Goal: Information Seeking & Learning: Learn about a topic

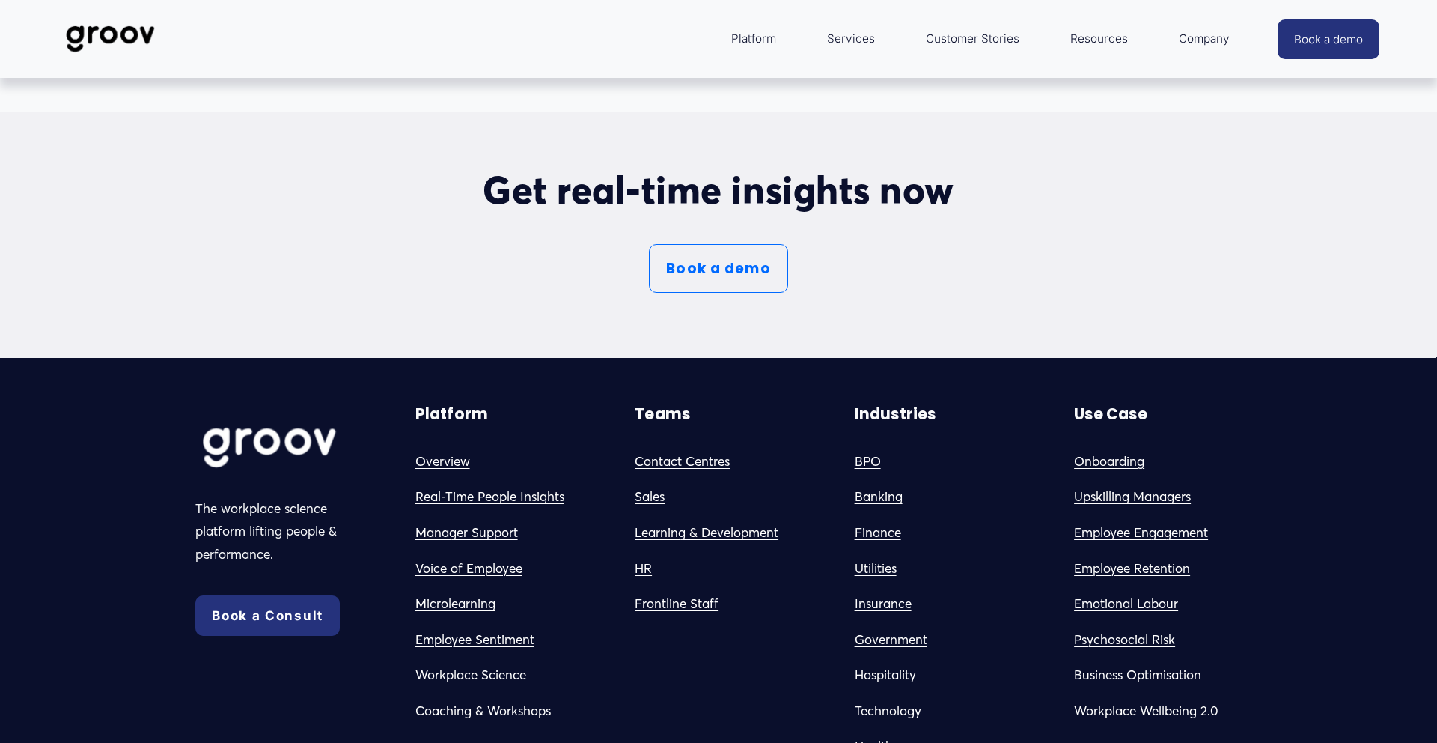
scroll to position [8064, 0]
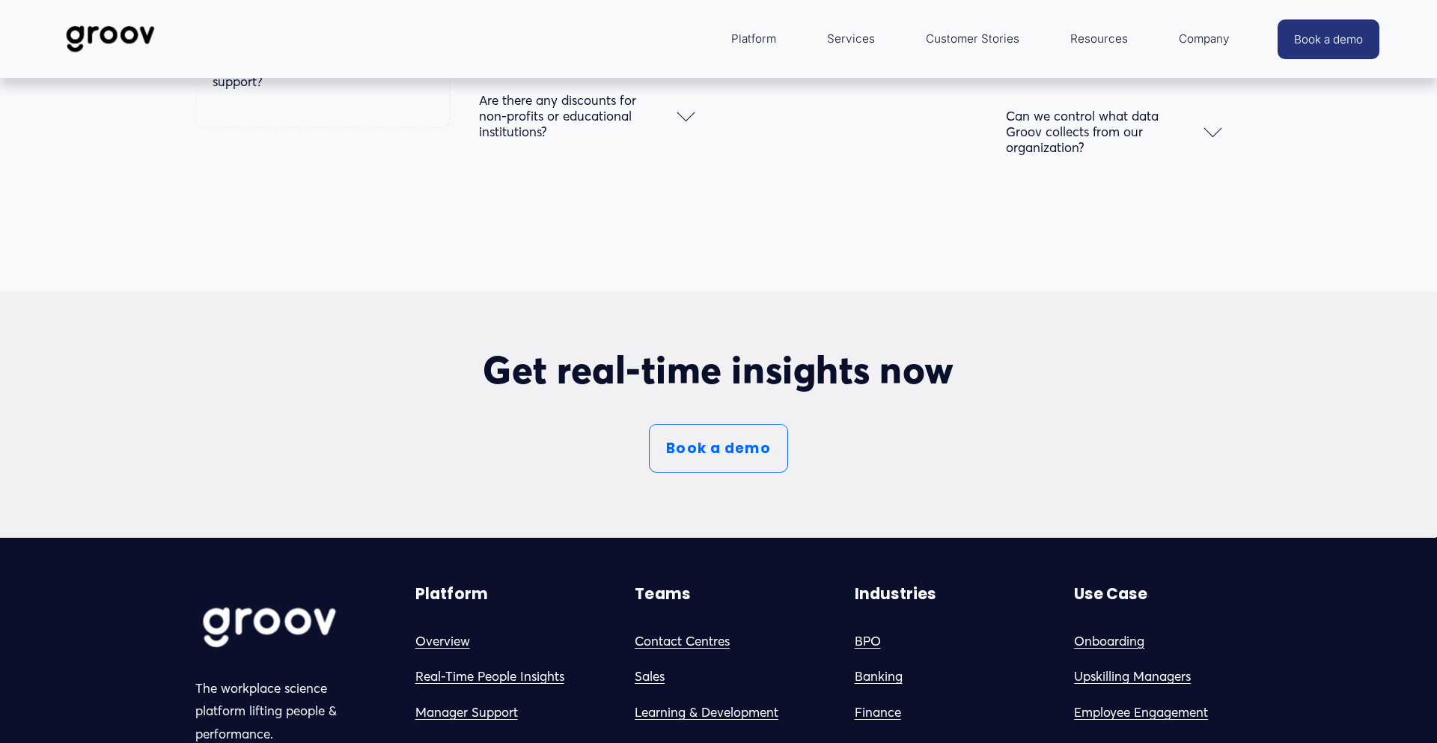
click at [743, 447] on link "Book a demo" at bounding box center [718, 448] width 139 height 49
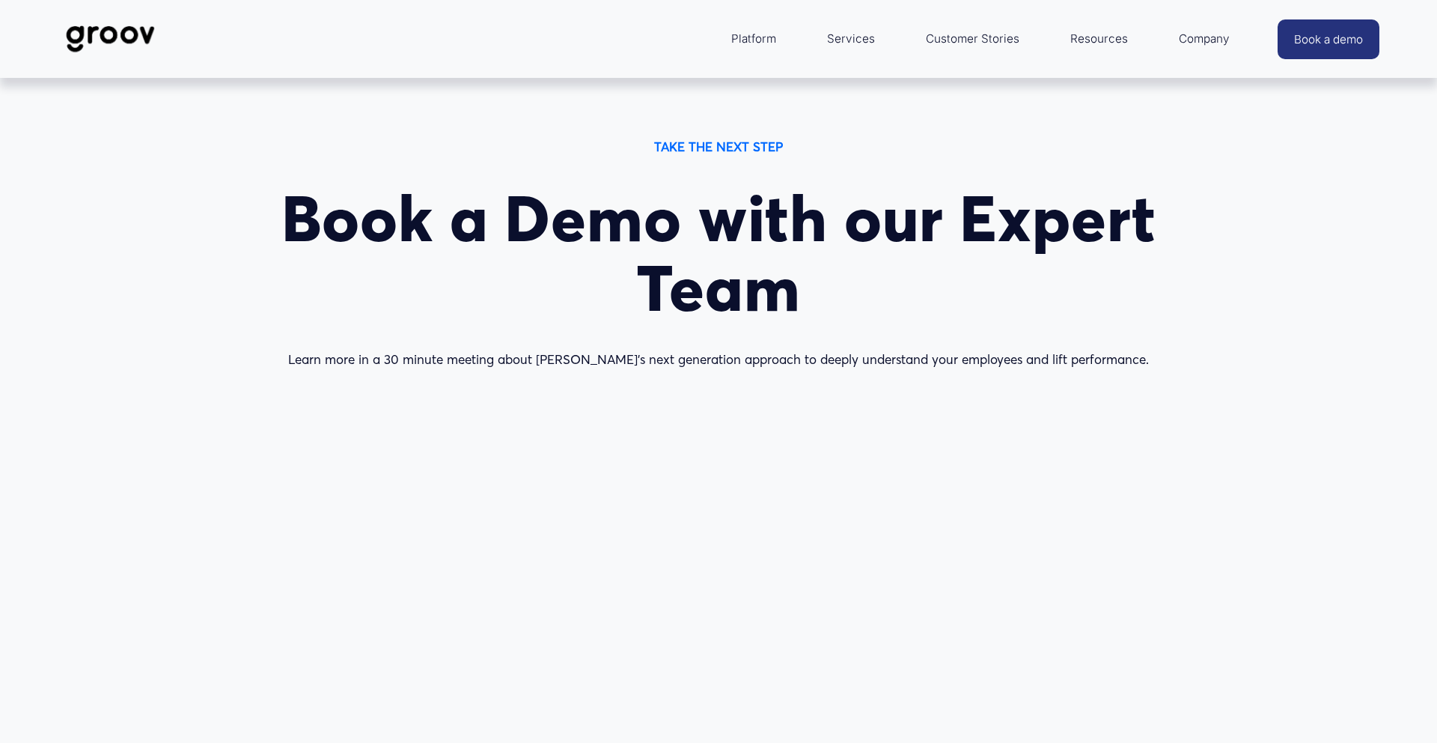
click at [845, 40] on link "Services" at bounding box center [851, 39] width 63 height 36
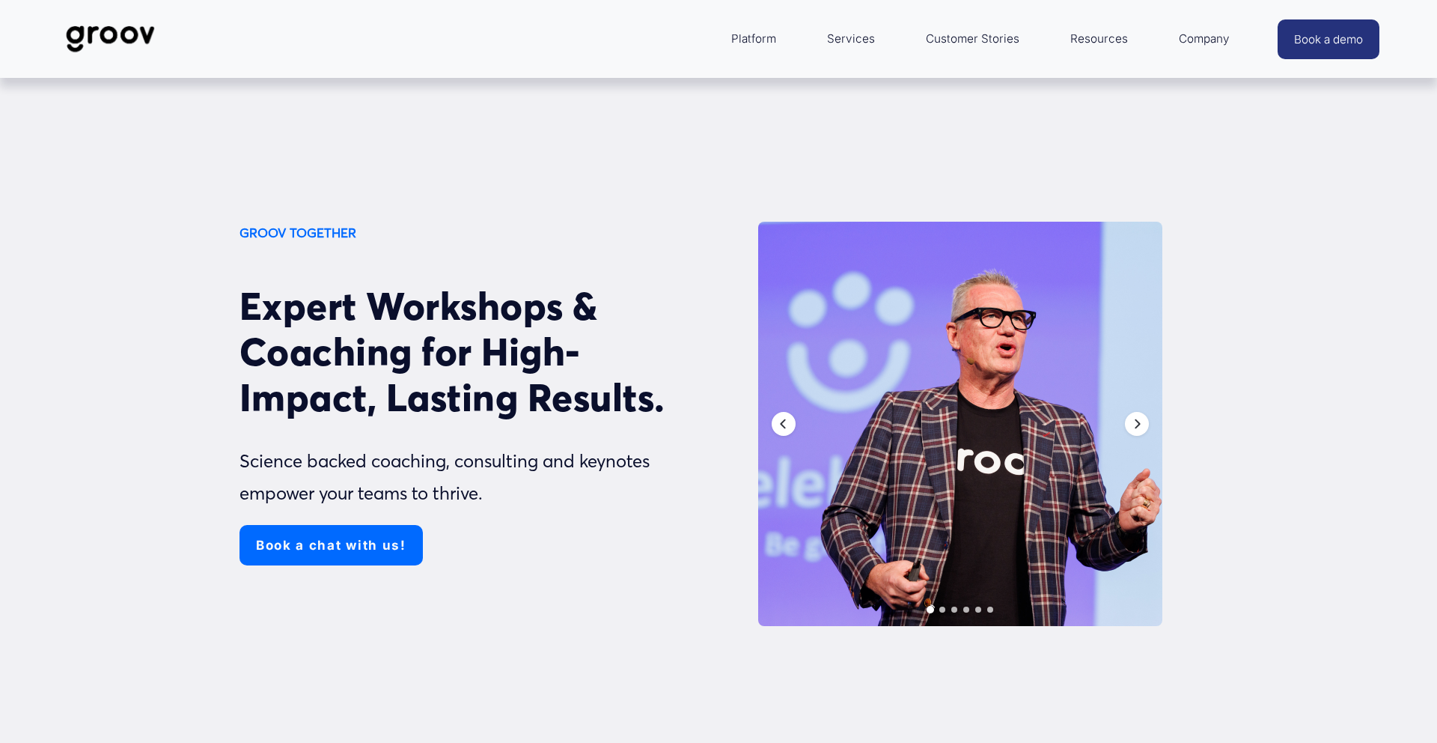
click at [761, 43] on span "Platform" at bounding box center [753, 38] width 45 height 21
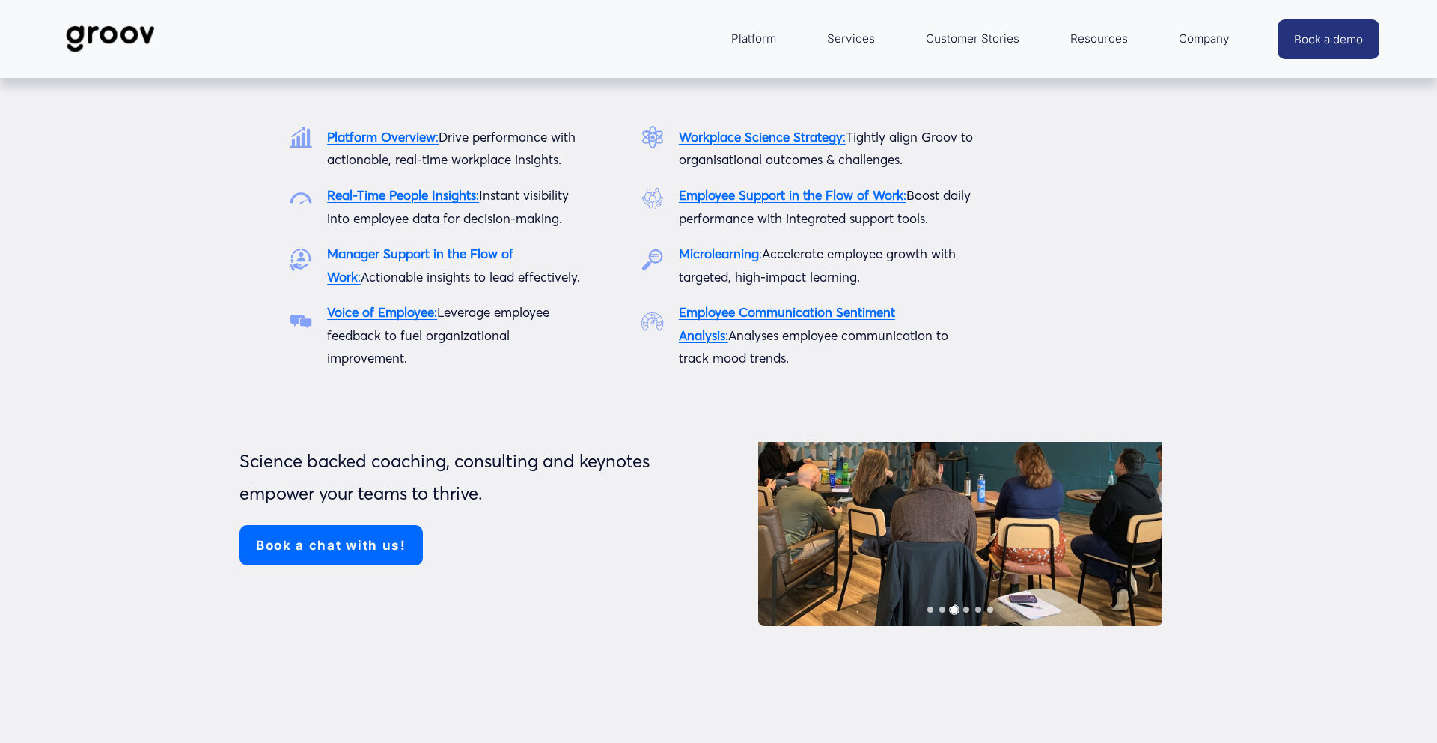
click at [427, 195] on strong "Real-Time People Insights" at bounding box center [401, 195] width 149 height 16
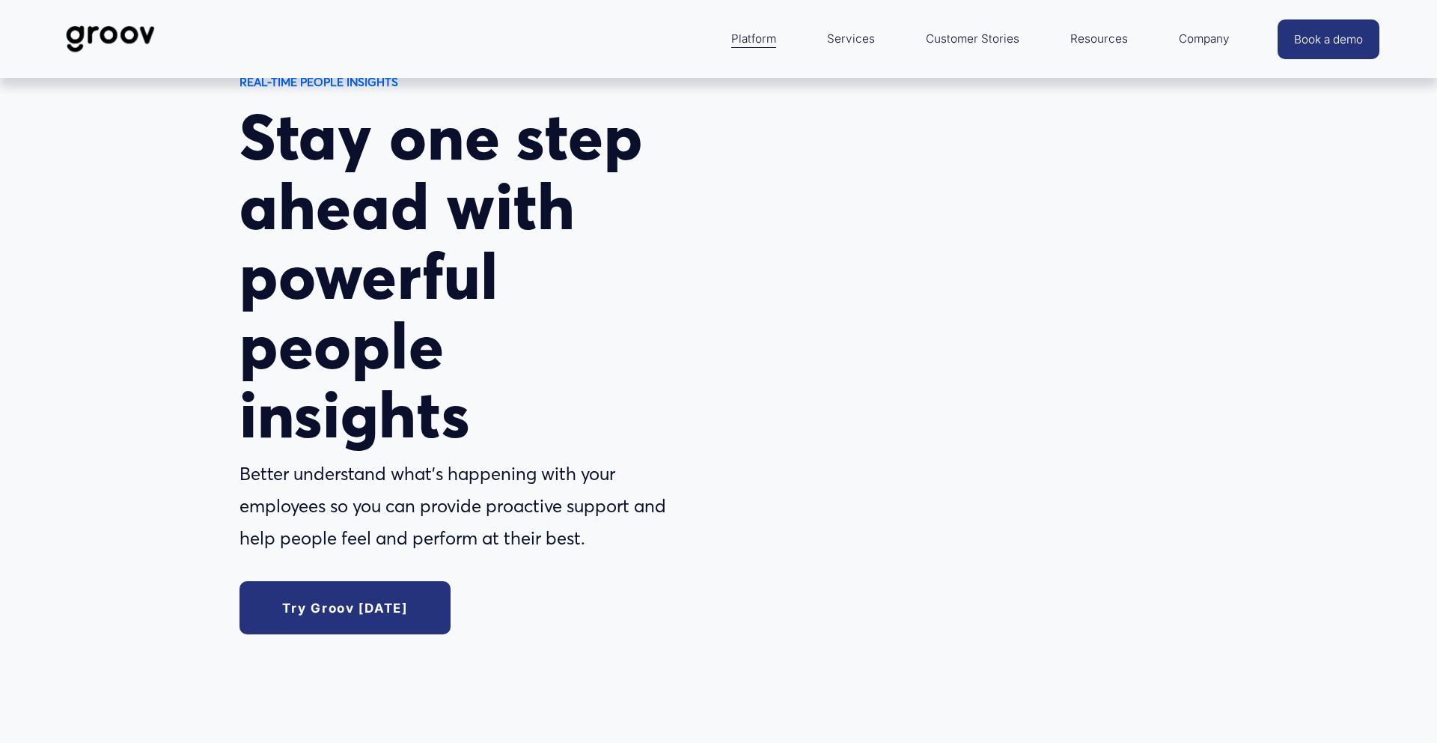
scroll to position [100, 0]
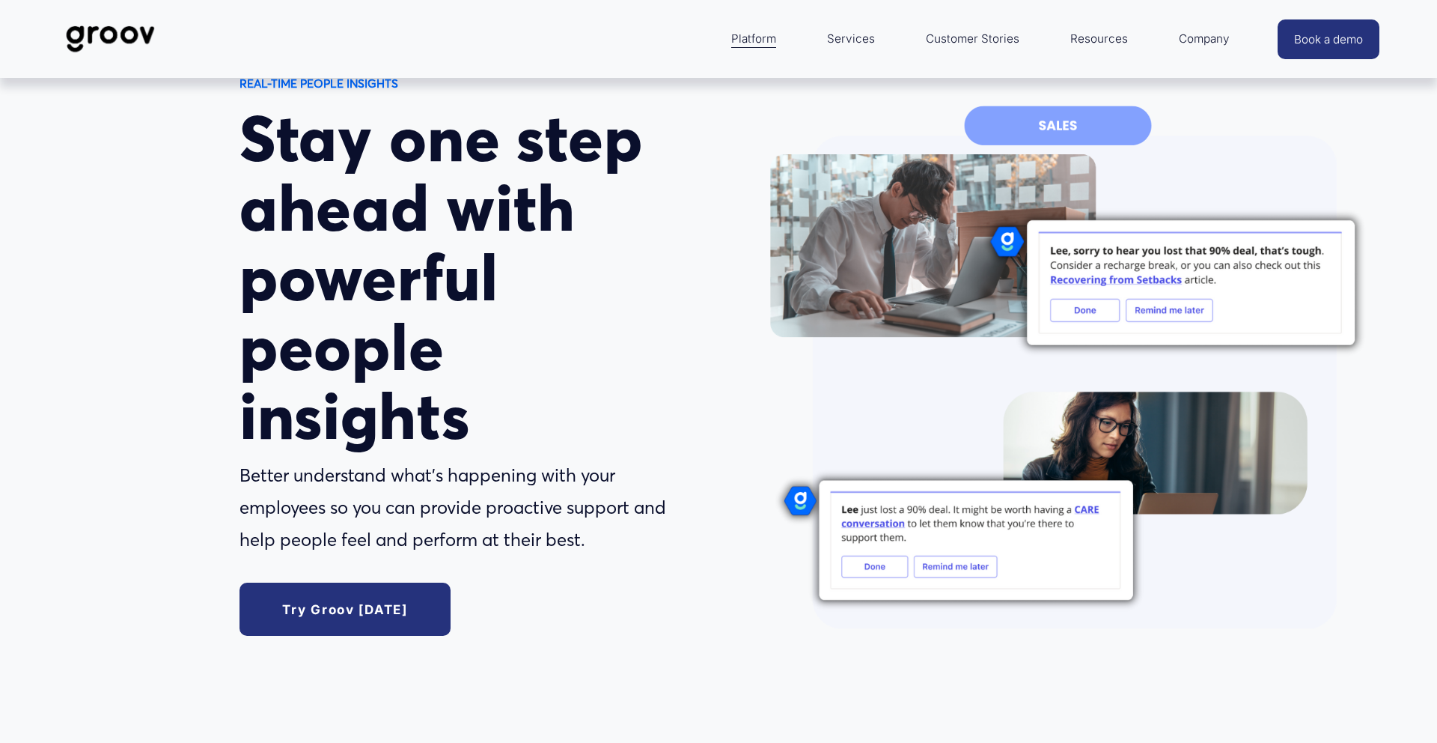
click at [409, 600] on link "Try Groov today" at bounding box center [346, 608] width 212 height 53
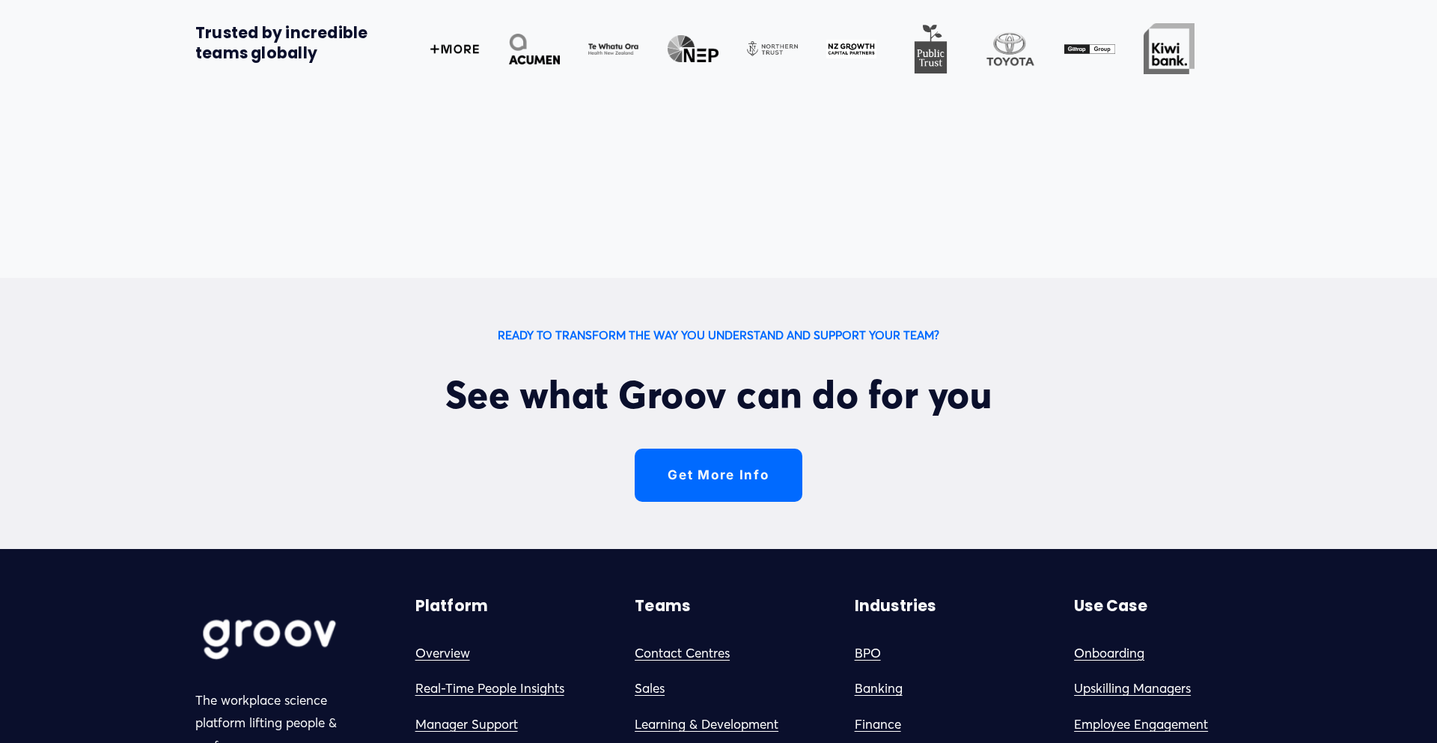
scroll to position [3939, 0]
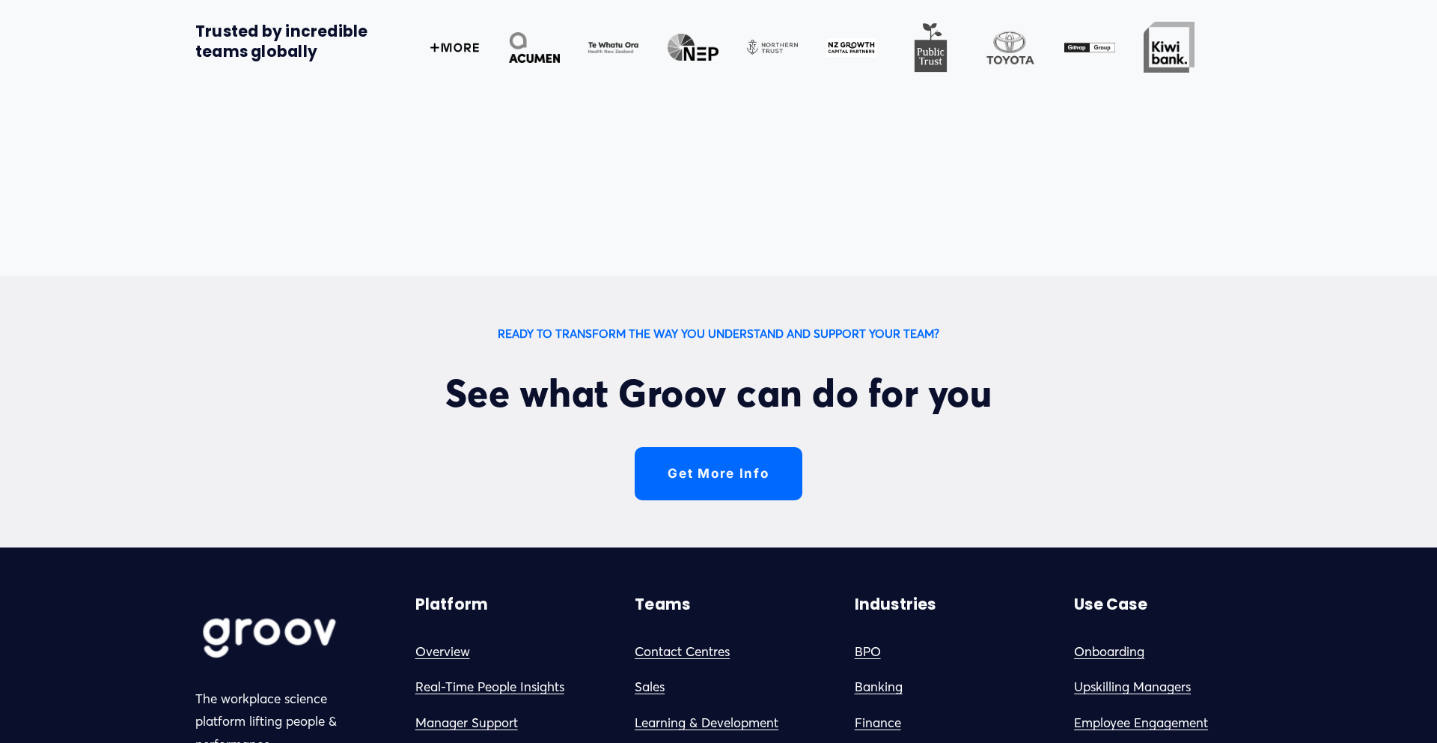
click at [728, 457] on link "Get More Info" at bounding box center [719, 473] width 168 height 53
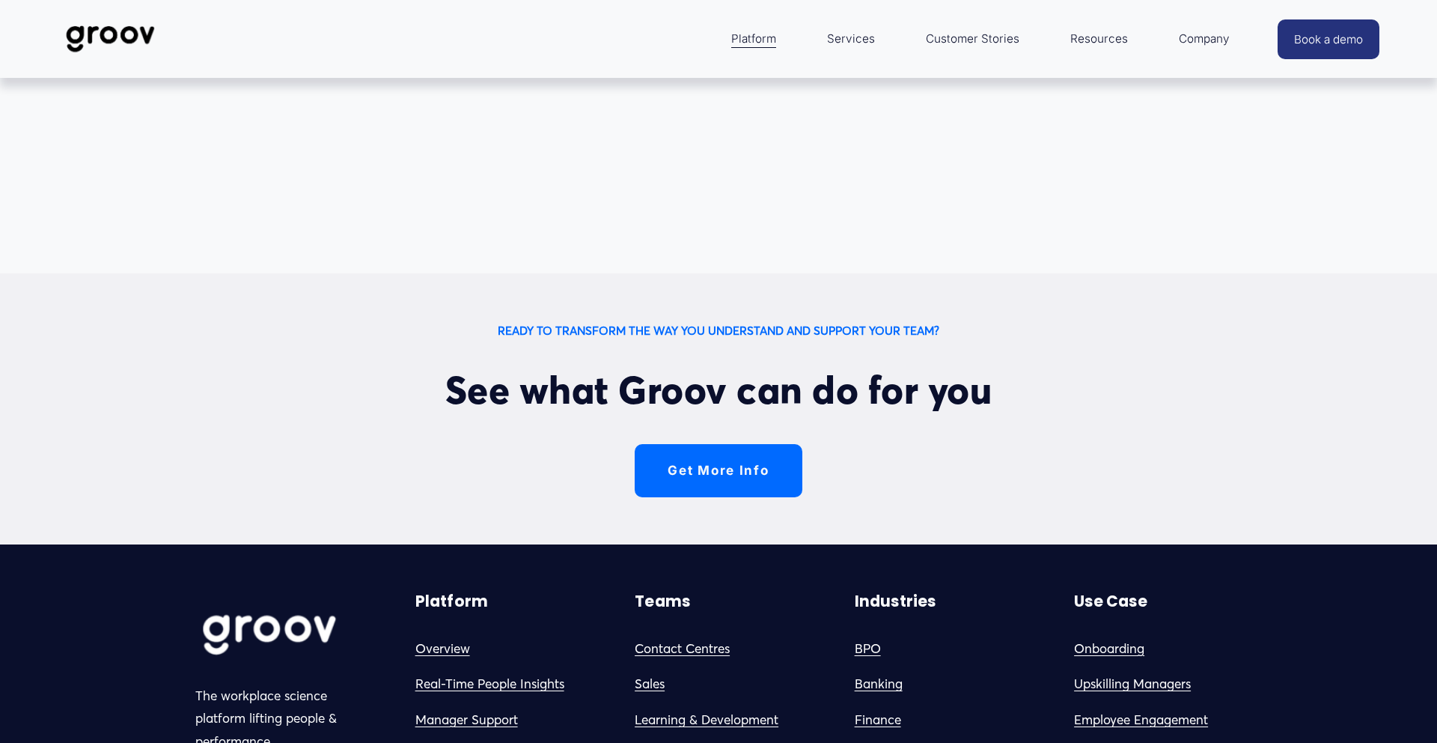
scroll to position [3939, 0]
